Goal: Task Accomplishment & Management: Use online tool/utility

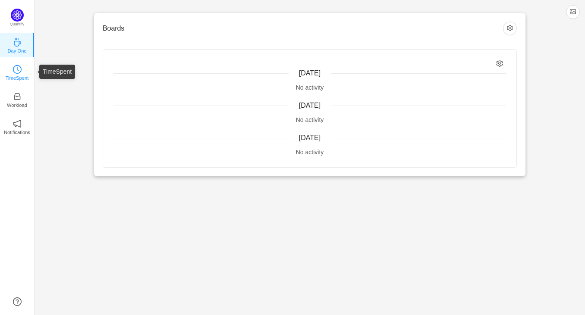
click at [16, 71] on icon "icon: clock-circle" at bounding box center [17, 69] width 9 height 9
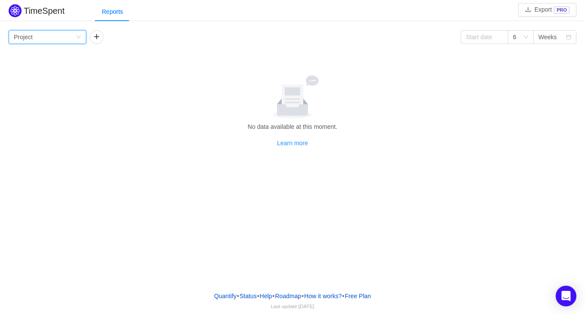
click at [80, 37] on icon "icon: down" at bounding box center [78, 36] width 5 height 5
click at [28, 68] on li "Team" at bounding box center [48, 68] width 78 height 14
click at [100, 36] on button "button" at bounding box center [97, 37] width 14 height 14
click at [131, 34] on div "Group by Person" at bounding box center [126, 37] width 62 height 13
click at [232, 34] on div "Group by Team Group by Person 6 Weeks" at bounding box center [292, 37] width 567 height 14
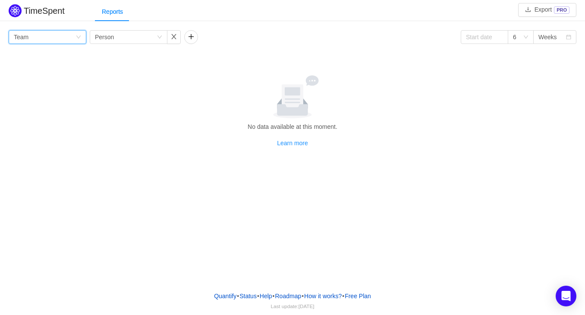
click at [30, 34] on div "Group by Team" at bounding box center [45, 37] width 62 height 13
click at [33, 56] on li "Project" at bounding box center [48, 54] width 78 height 14
click at [132, 36] on div "Group by Person" at bounding box center [126, 37] width 62 height 13
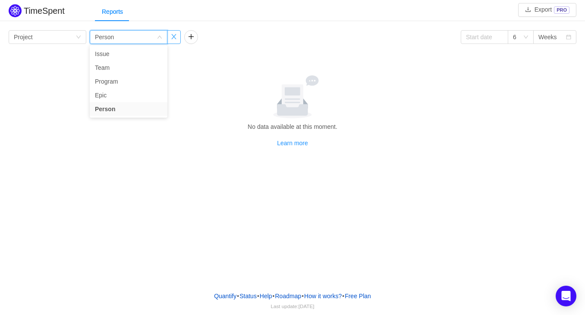
click at [170, 38] on button "button" at bounding box center [174, 37] width 14 height 14
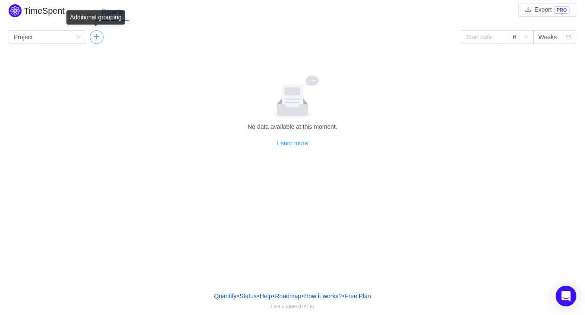
click at [96, 40] on button "button" at bounding box center [97, 37] width 14 height 14
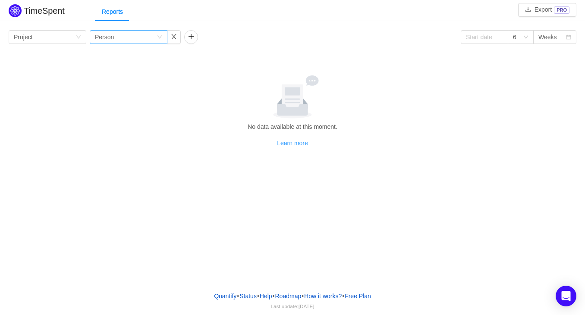
click at [118, 39] on div "Group by Person" at bounding box center [126, 37] width 62 height 13
click at [108, 65] on li "Team" at bounding box center [129, 68] width 78 height 14
click at [157, 36] on icon "icon: down" at bounding box center [159, 36] width 5 height 5
click at [170, 38] on button "button" at bounding box center [174, 37] width 14 height 14
click at [51, 38] on div "Group by Project" at bounding box center [45, 37] width 62 height 13
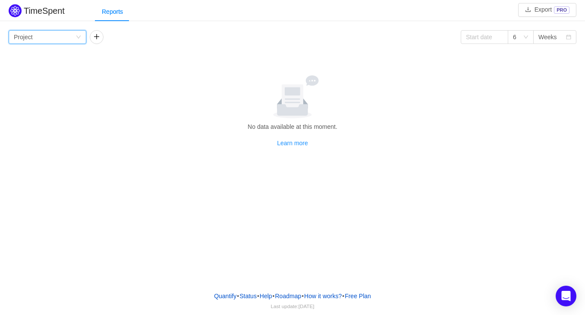
click at [29, 174] on div "TimeSpent Export PRO Reports Group by Project 6 Weeks No data available at this…" at bounding box center [292, 106] width 585 height 209
